Goal: Task Accomplishment & Management: Manage account settings

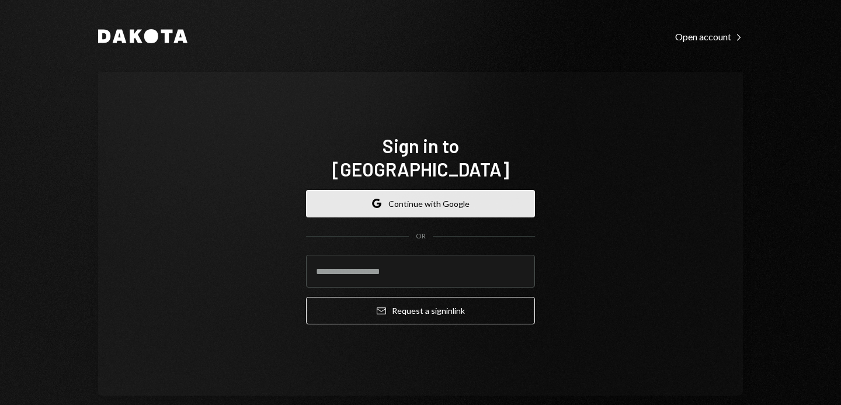
click at [378, 190] on button "Google Continue with Google" at bounding box center [420, 203] width 229 height 27
click at [410, 203] on button "Google Continue with Google" at bounding box center [420, 203] width 229 height 27
